Goal: Navigation & Orientation: Go to known website

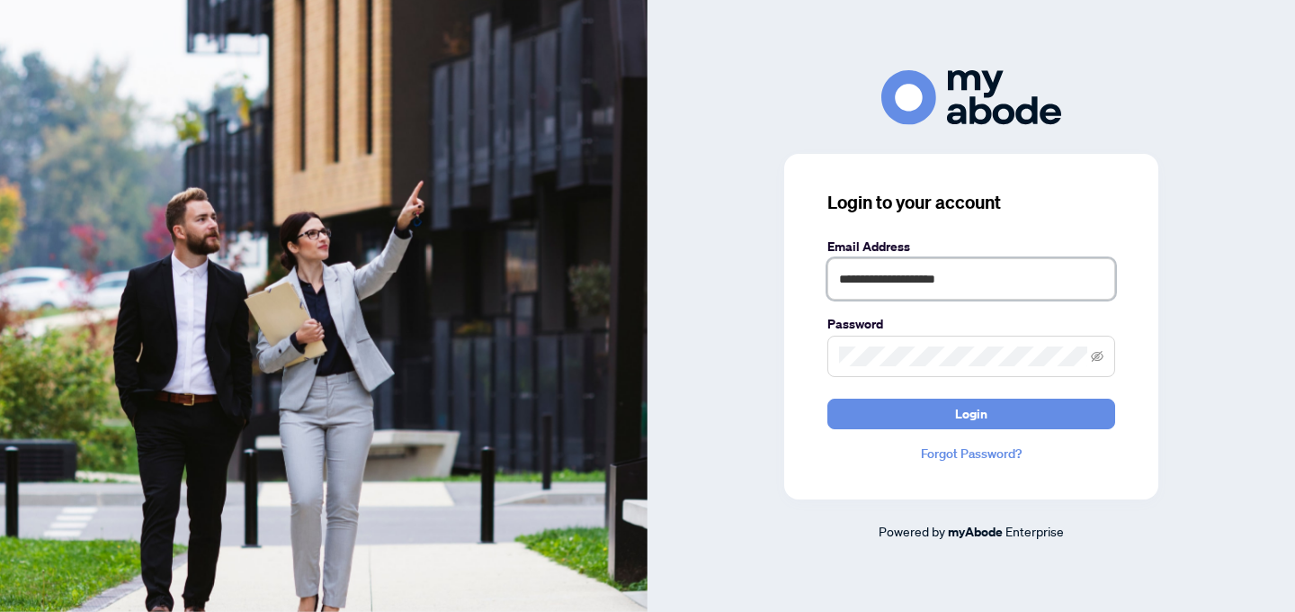
drag, startPoint x: 1007, startPoint y: 281, endPoint x: 790, endPoint y: 277, distance: 216.8
click at [790, 277] on div "**********" at bounding box center [971, 326] width 374 height 345
type input "**********"
click at [827, 398] on button "Login" at bounding box center [971, 413] width 288 height 31
